Goal: Information Seeking & Learning: Learn about a topic

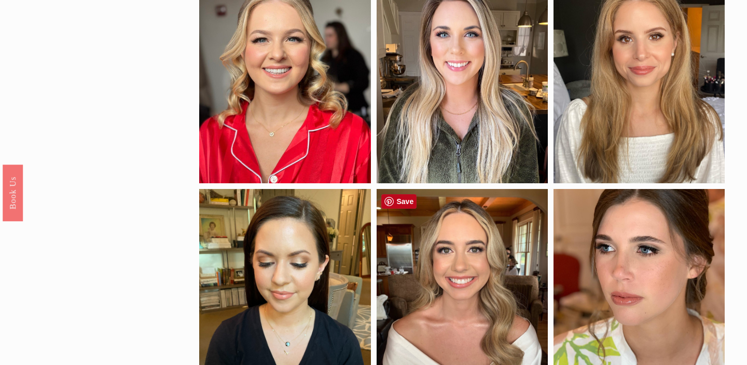
scroll to position [352, 0]
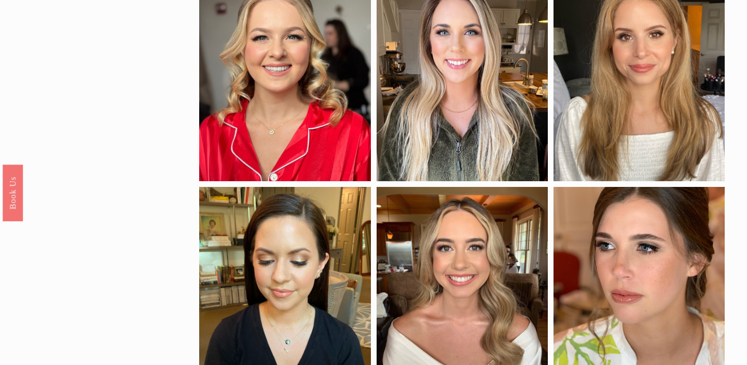
click at [449, 15] on div at bounding box center [462, 80] width 171 height 202
click at [459, 72] on div at bounding box center [462, 80] width 171 height 202
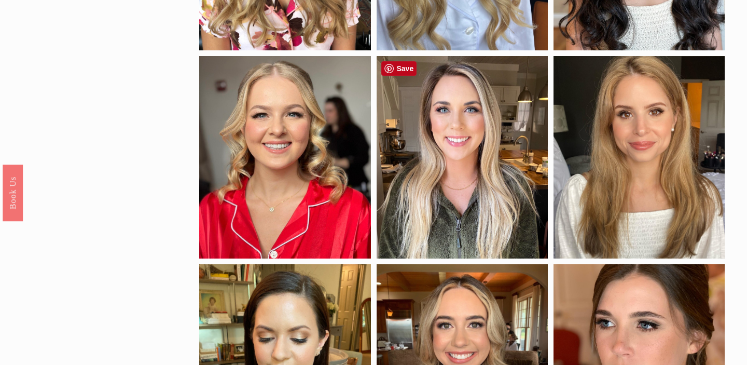
scroll to position [275, 0]
click at [478, 145] on div at bounding box center [462, 158] width 171 height 202
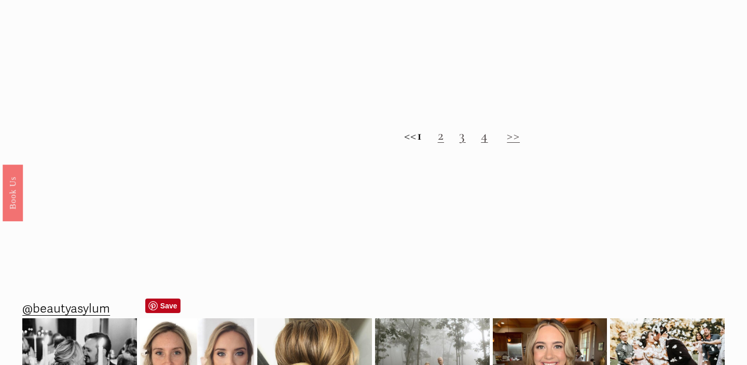
scroll to position [986, 0]
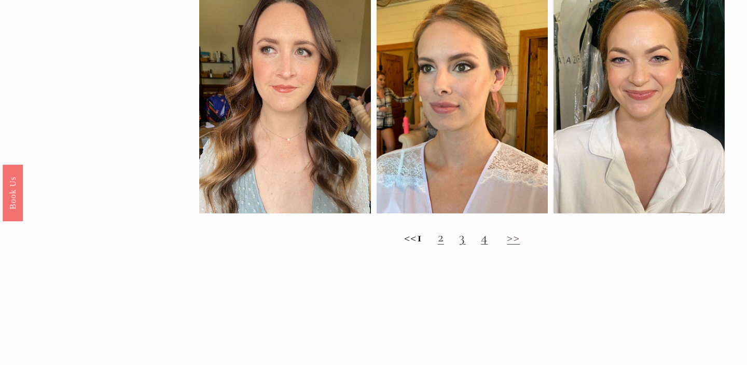
click at [444, 242] on link "2" at bounding box center [441, 236] width 6 height 17
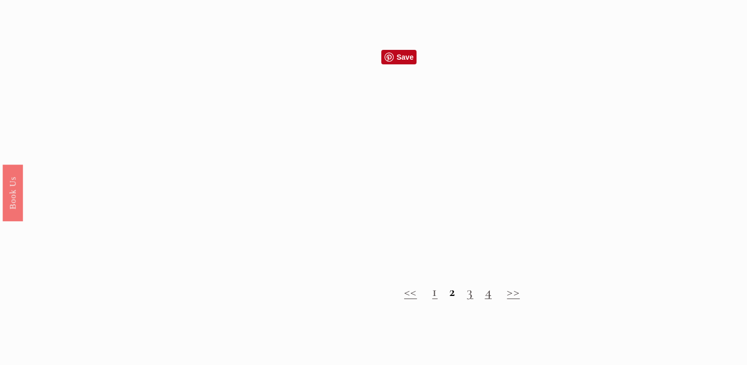
scroll to position [927, 0]
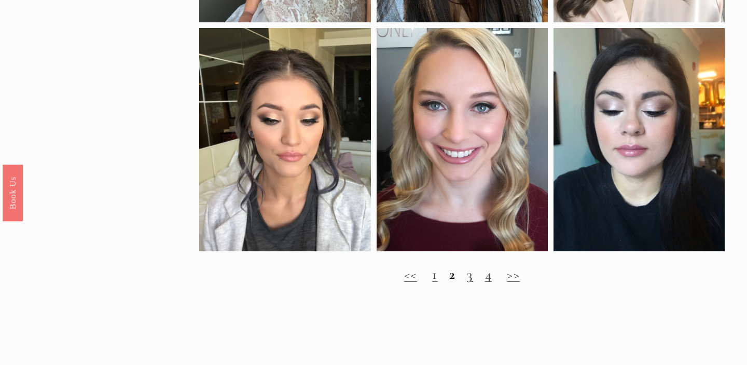
click at [471, 277] on link "3" at bounding box center [470, 274] width 6 height 17
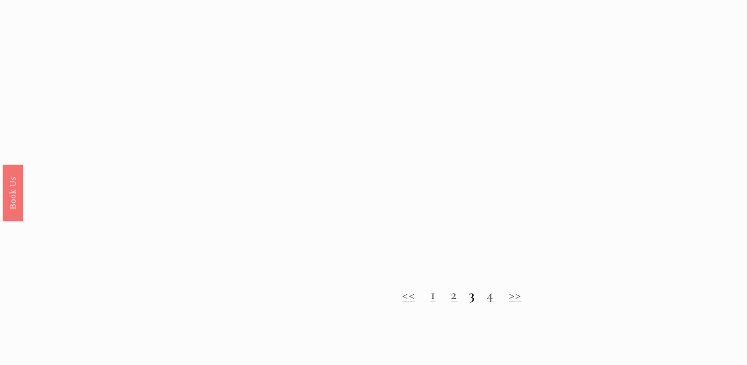
scroll to position [995, 0]
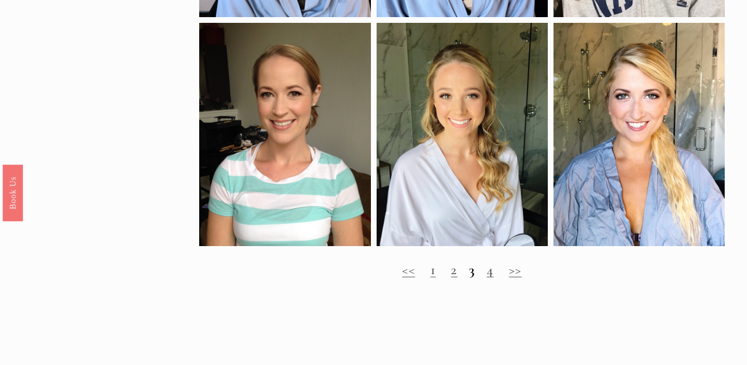
click at [492, 271] on link "4" at bounding box center [490, 269] width 7 height 17
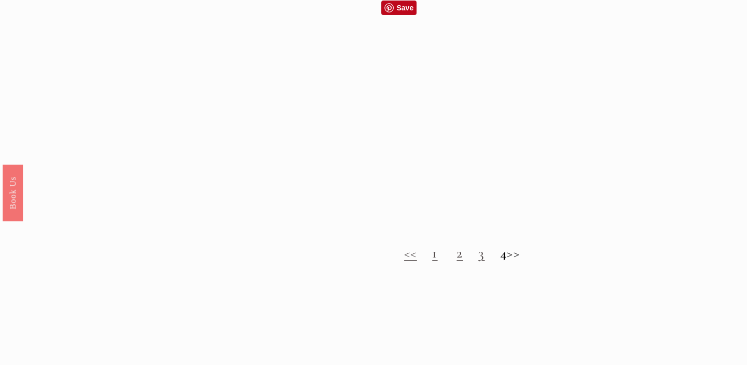
scroll to position [981, 0]
